Goal: Information Seeking & Learning: Find specific page/section

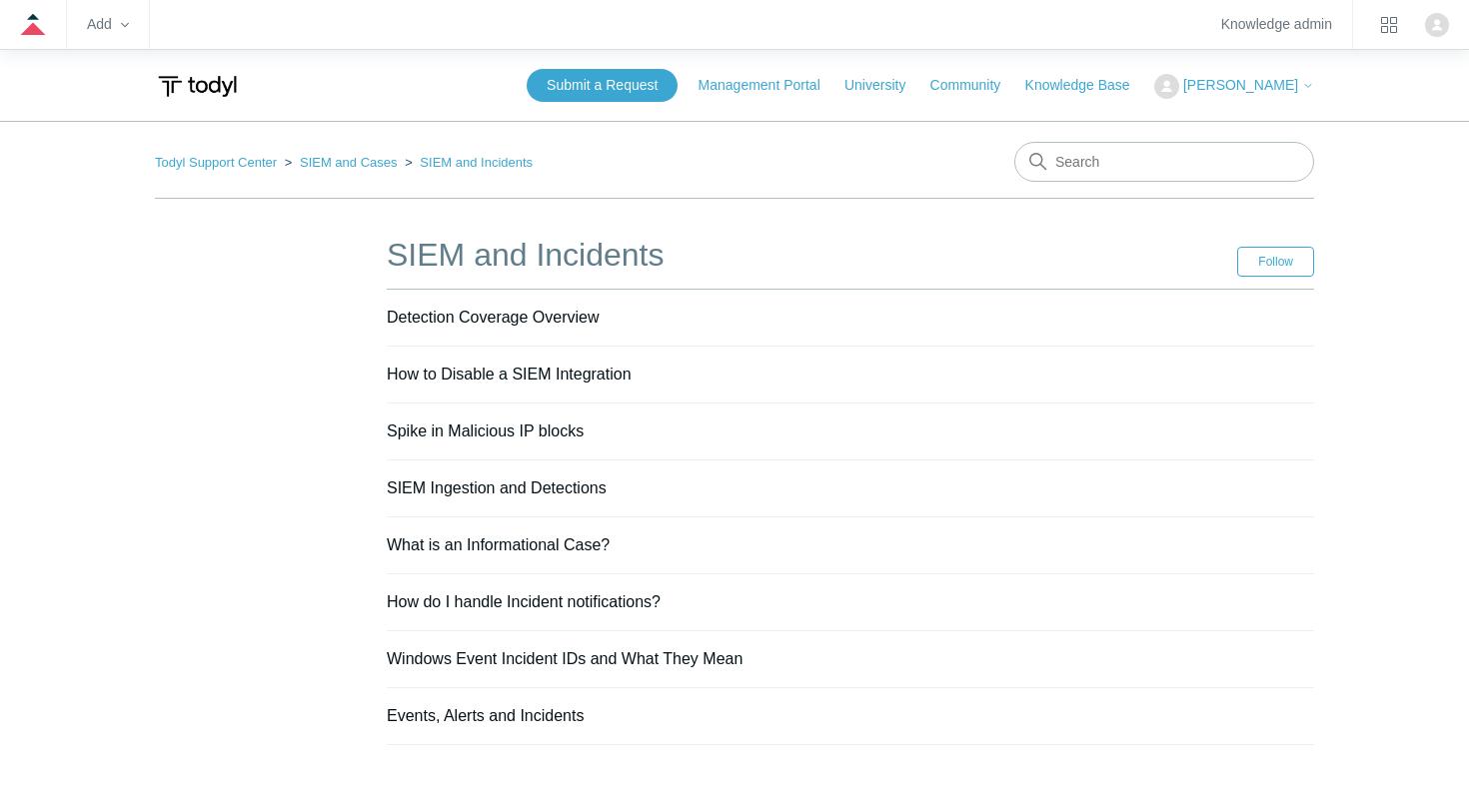
click at [205, 88] on img at bounding box center [197, 86] width 85 height 37
click at [205, 170] on ol "Todyl Support Center SIEM and Cases SIEM and Incidents" at bounding box center [344, 162] width 378 height 23
click at [228, 160] on link "Todyl Support Center" at bounding box center [216, 162] width 122 height 15
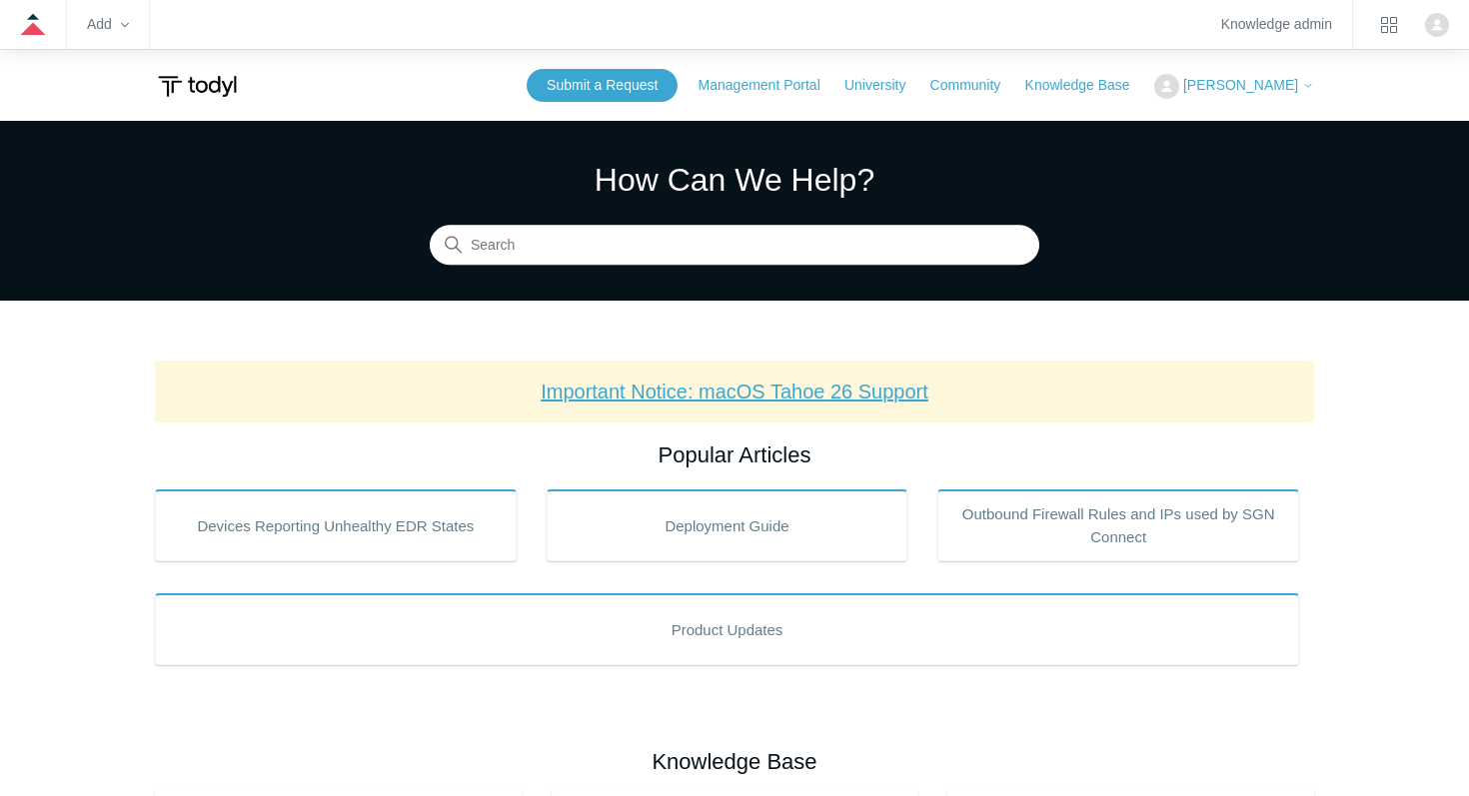
click at [751, 381] on link "Important Notice: macOS Tahoe 26 Support" at bounding box center [735, 392] width 388 height 22
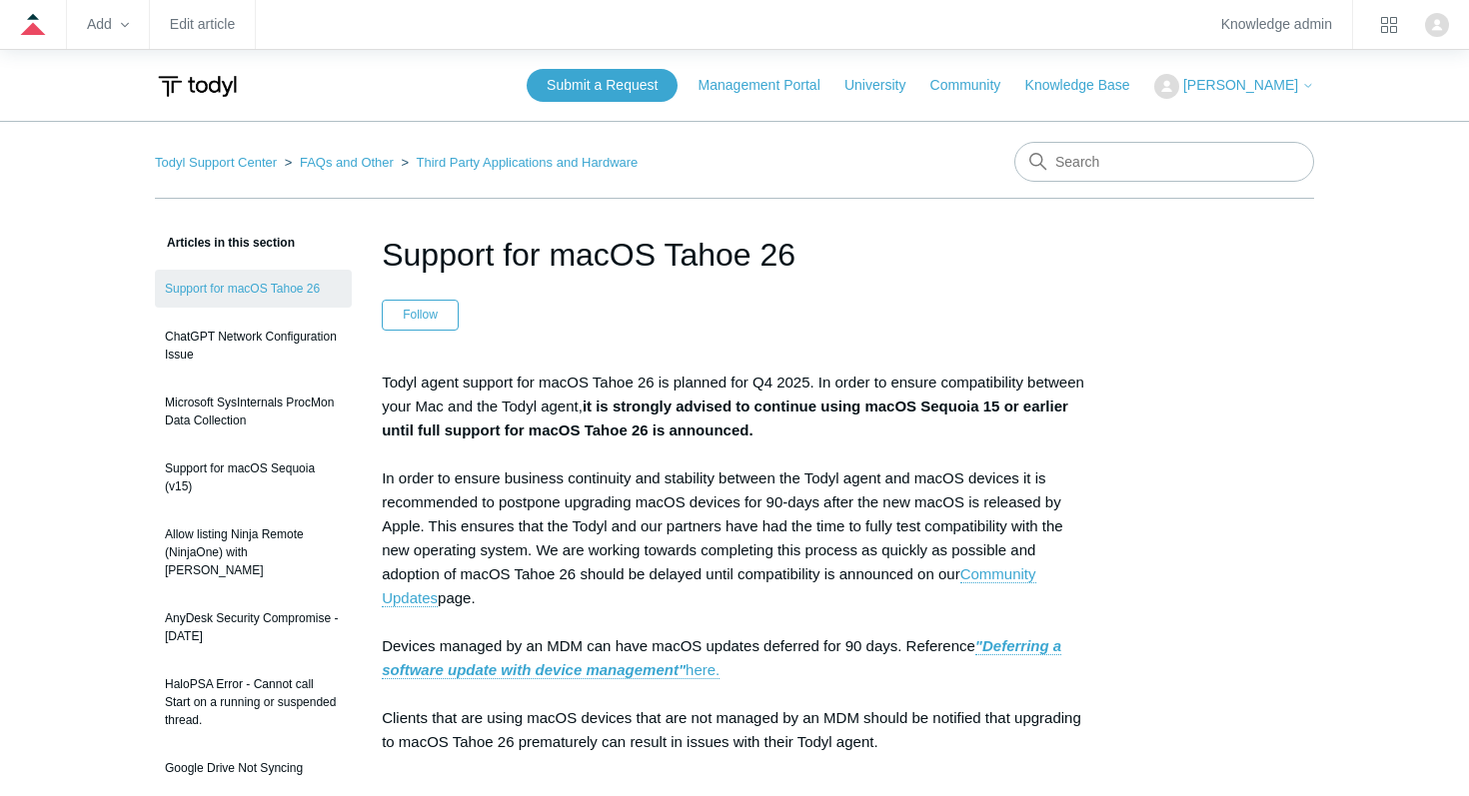
click at [1, 204] on main "Todyl Support Center FAQs and Other Third Party Applications and Hardware Artic…" at bounding box center [734, 810] width 1469 height 1378
